Goal: Find specific page/section: Find specific page/section

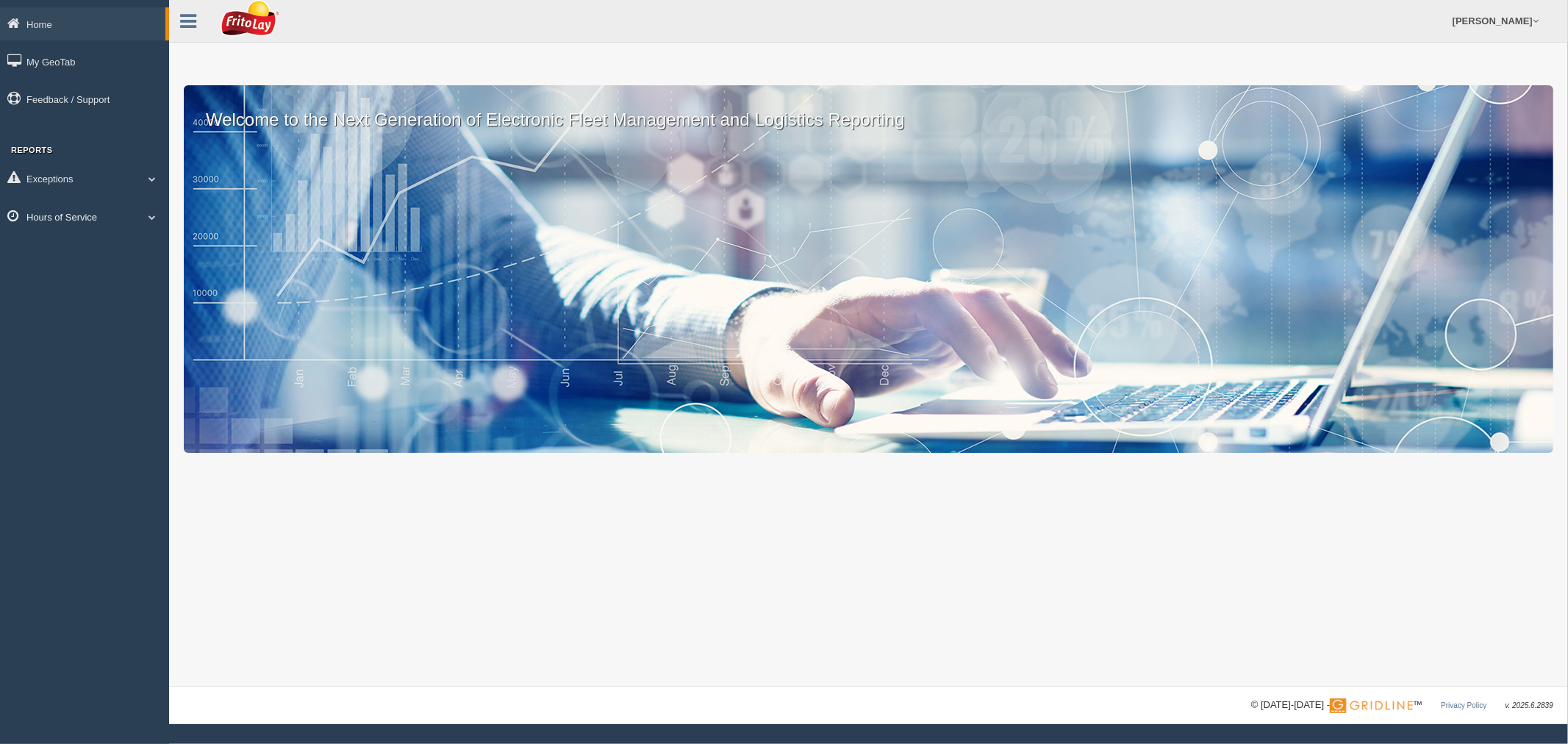
click at [50, 210] on link "Hours of Service" at bounding box center [84, 217] width 169 height 33
click at [57, 247] on link "HOS Explanation Reports" at bounding box center [96, 251] width 139 height 27
